Goal: Task Accomplishment & Management: Use online tool/utility

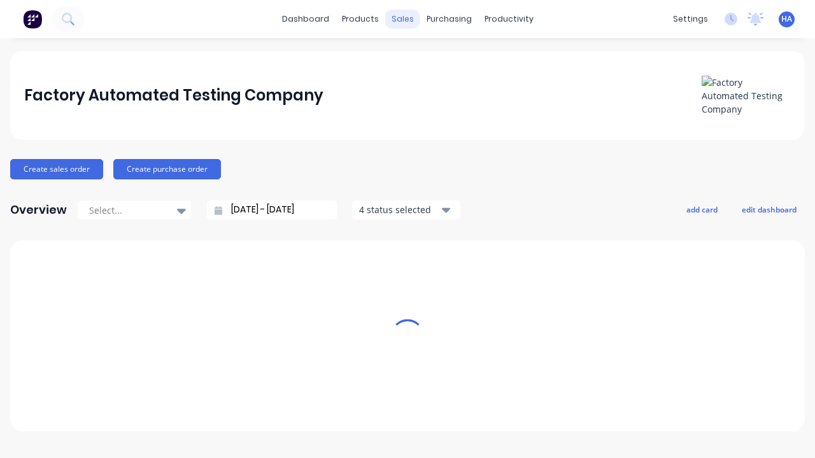
click at [402, 19] on div "sales" at bounding box center [402, 19] width 35 height 19
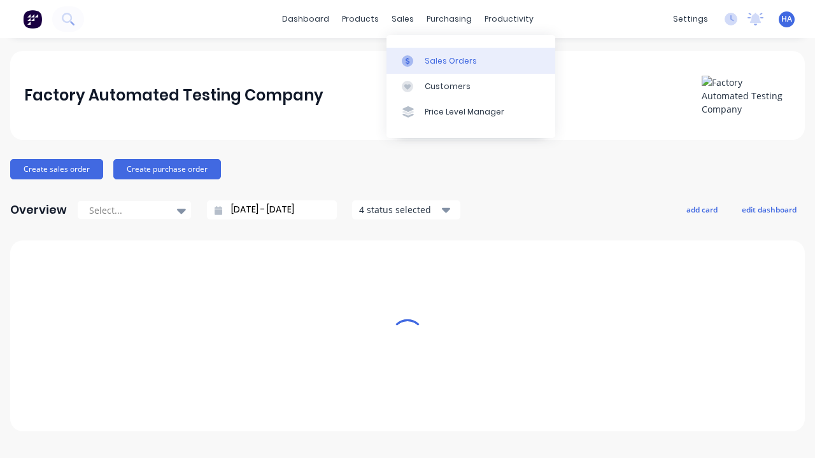
click at [470, 60] on link "Sales Orders" at bounding box center [470, 60] width 169 height 25
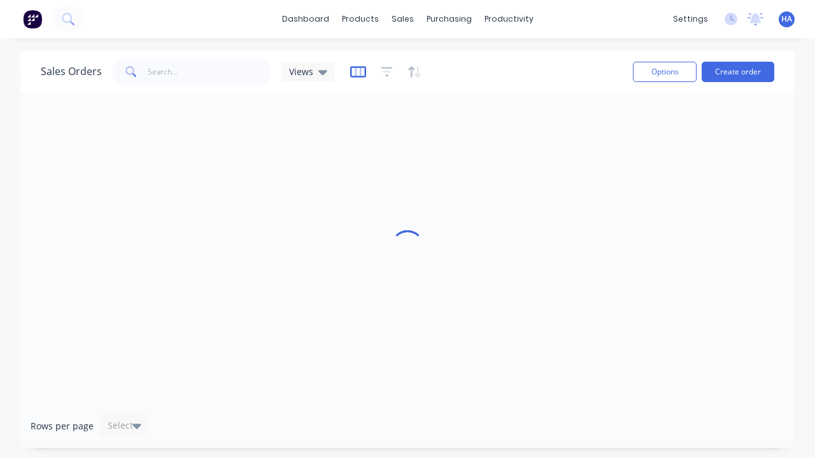
click at [356, 71] on icon "button" at bounding box center [358, 72] width 16 height 13
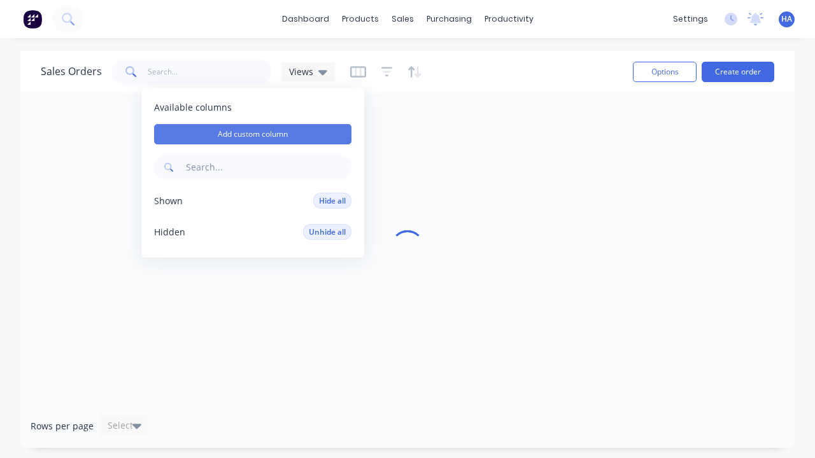
click at [253, 134] on button "Add custom column" at bounding box center [252, 134] width 197 height 20
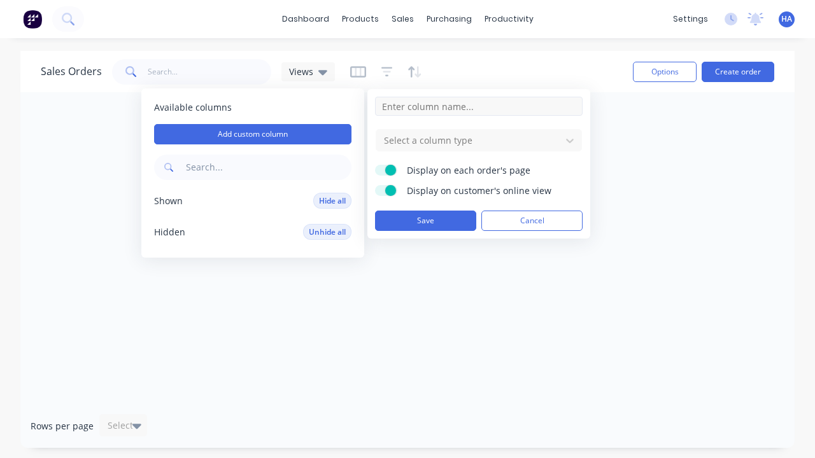
click at [479, 106] on input at bounding box center [478, 106] width 207 height 19
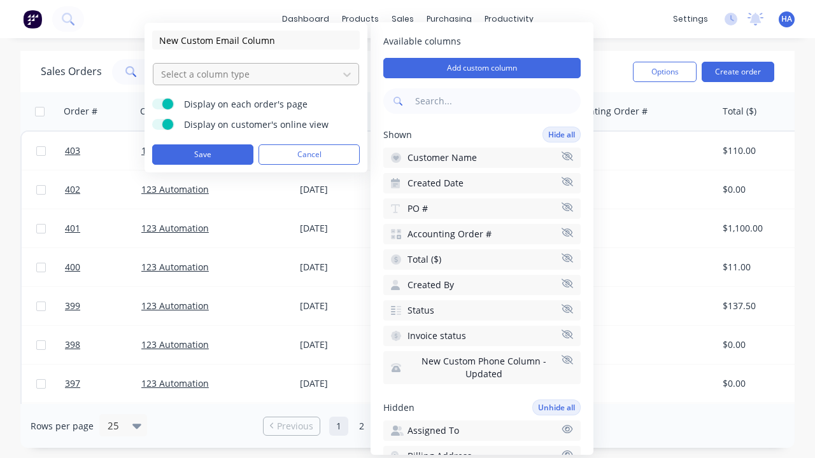
type input "New Custom Email Column"
click at [246, 74] on div at bounding box center [246, 74] width 172 height 16
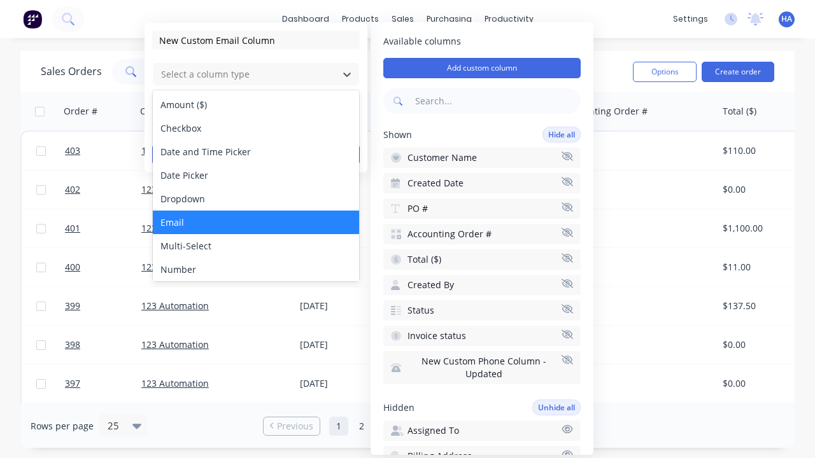
click at [256, 222] on div "Email" at bounding box center [256, 223] width 206 height 24
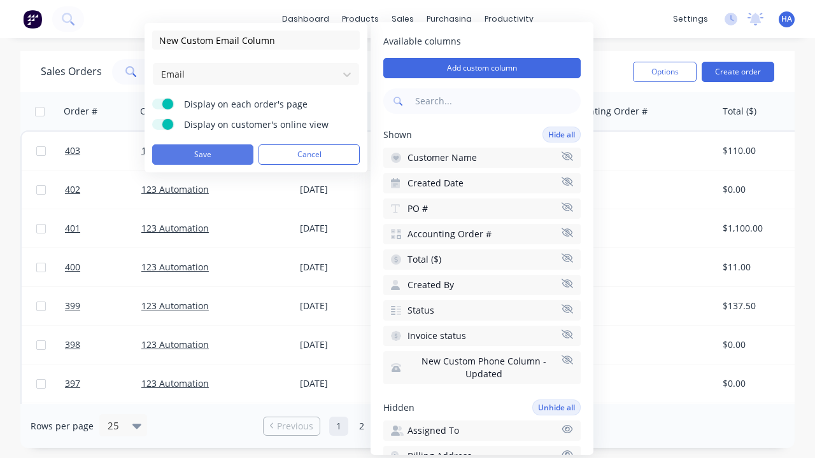
click at [202, 155] on button "Save" at bounding box center [202, 154] width 101 height 20
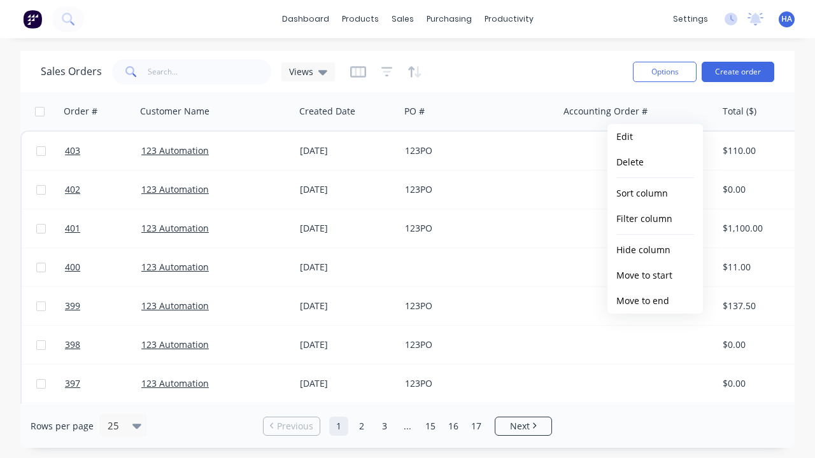
scroll to position [0, 847]
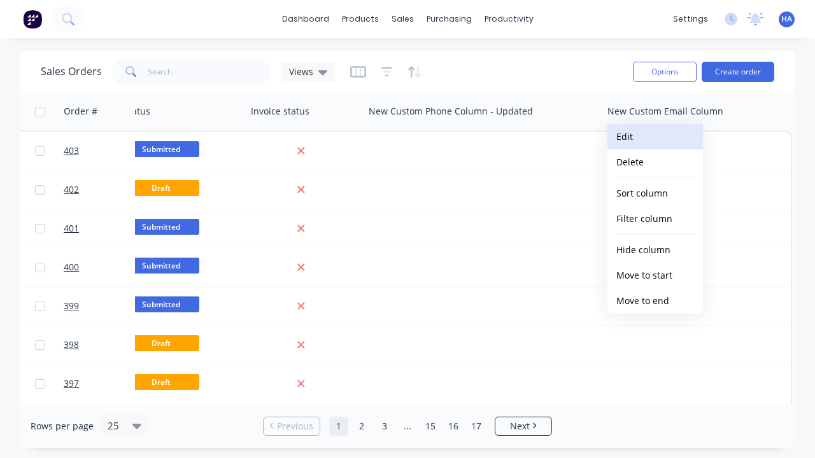
click at [655, 137] on button "Edit" at bounding box center [654, 136] width 95 height 25
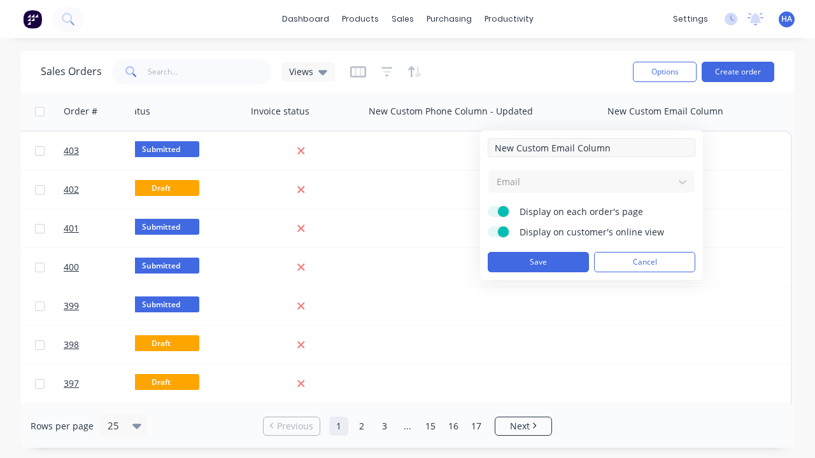
click at [591, 148] on input "New Custom Email Column" at bounding box center [590, 147] width 207 height 19
type input "New Custom Email Column - Updated"
click at [538, 262] on button "Save" at bounding box center [537, 262] width 101 height 20
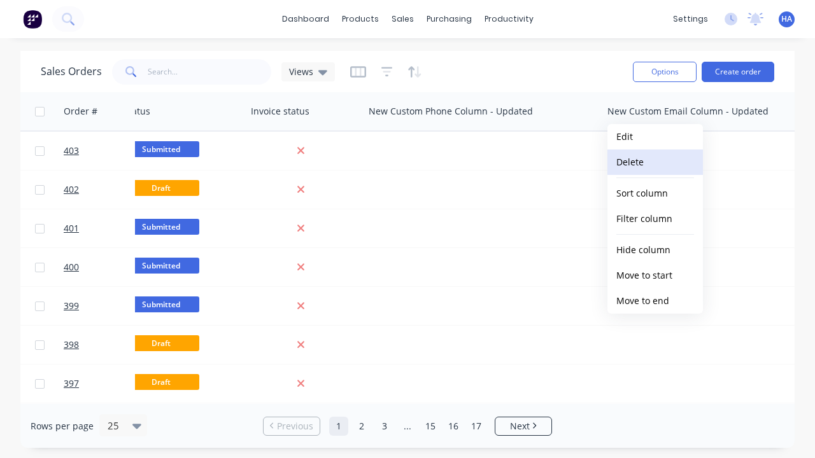
click at [655, 162] on button "Delete" at bounding box center [654, 162] width 95 height 25
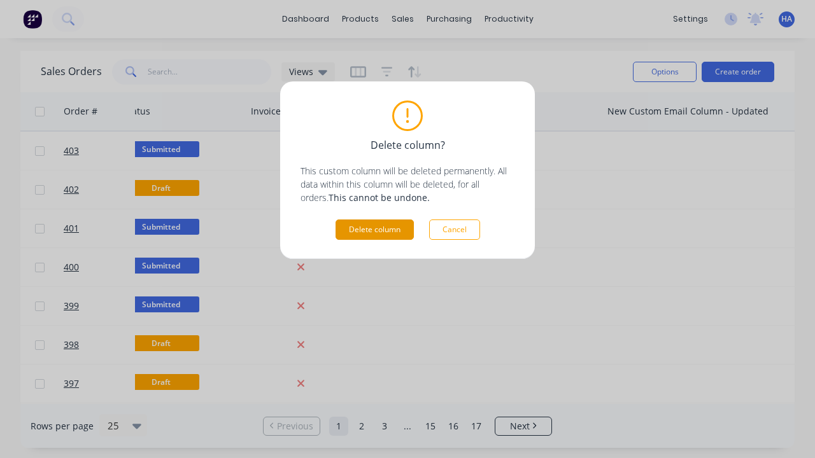
click at [374, 230] on button "Delete column" at bounding box center [374, 230] width 78 height 20
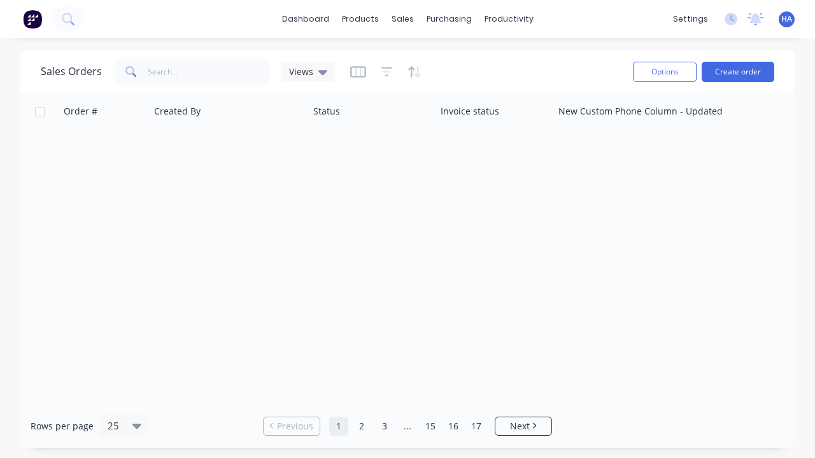
scroll to position [0, 657]
